Goal: Navigation & Orientation: Find specific page/section

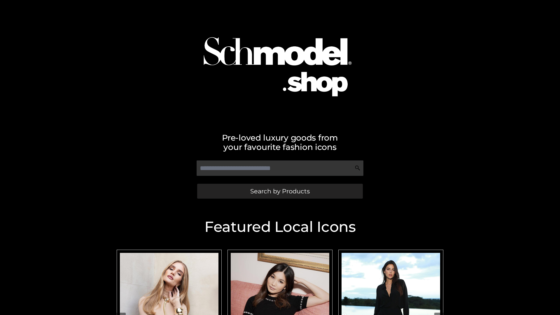
click at [280, 191] on span "Search by Products" at bounding box center [279, 191] width 59 height 6
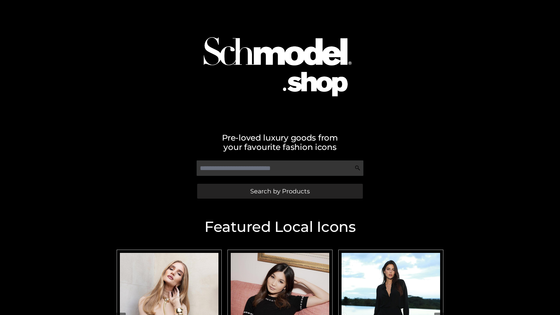
click at [280, 191] on span "Search by Products" at bounding box center [279, 191] width 59 height 6
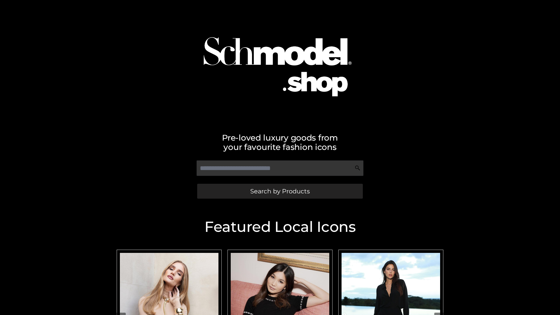
click at [280, 191] on span "Search by Products" at bounding box center [279, 191] width 59 height 6
